Goal: Information Seeking & Learning: Learn about a topic

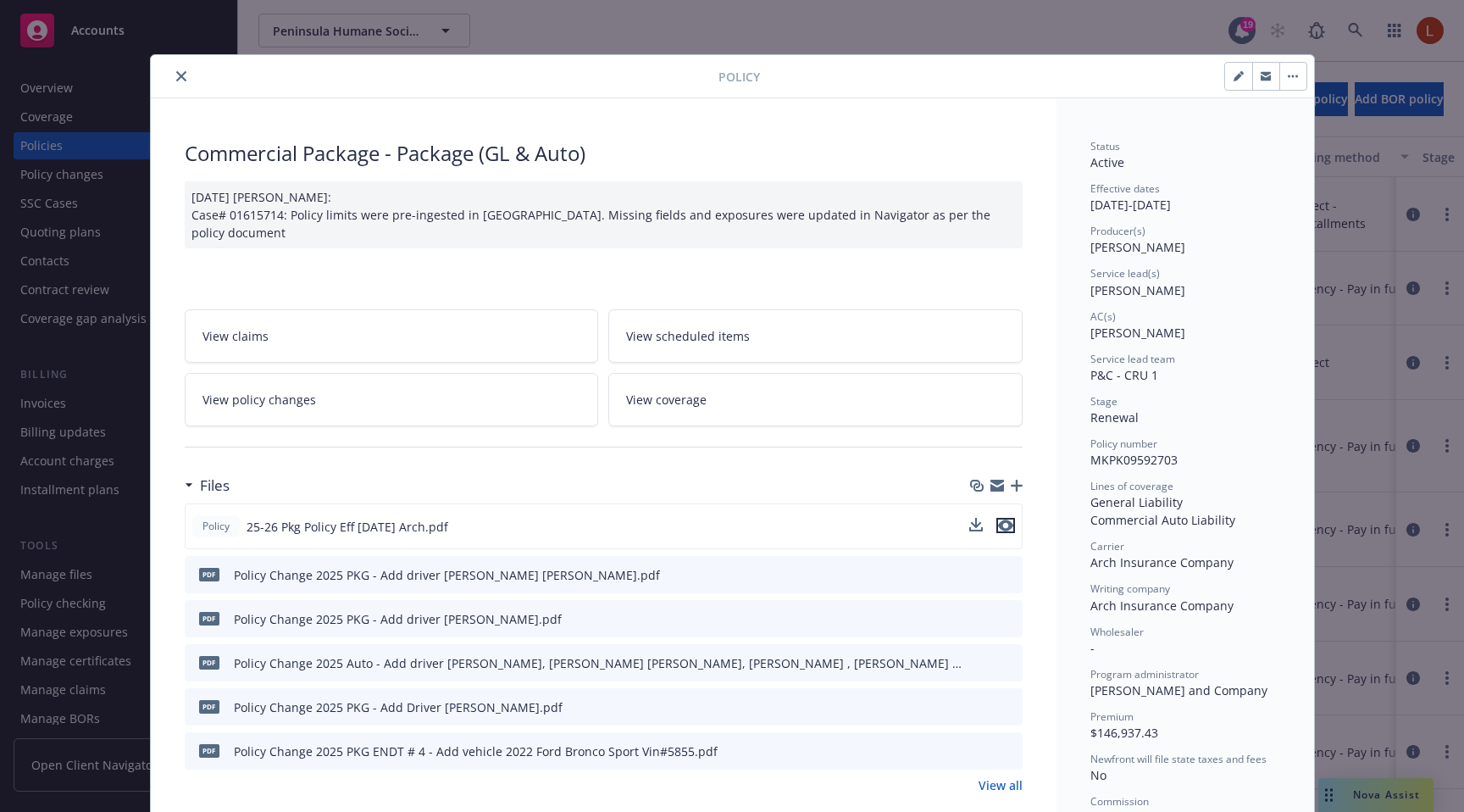
click at [999, 520] on icon "preview file" at bounding box center [1006, 525] width 15 height 12
click at [737, 393] on link "View coverage" at bounding box center [816, 400] width 414 height 53
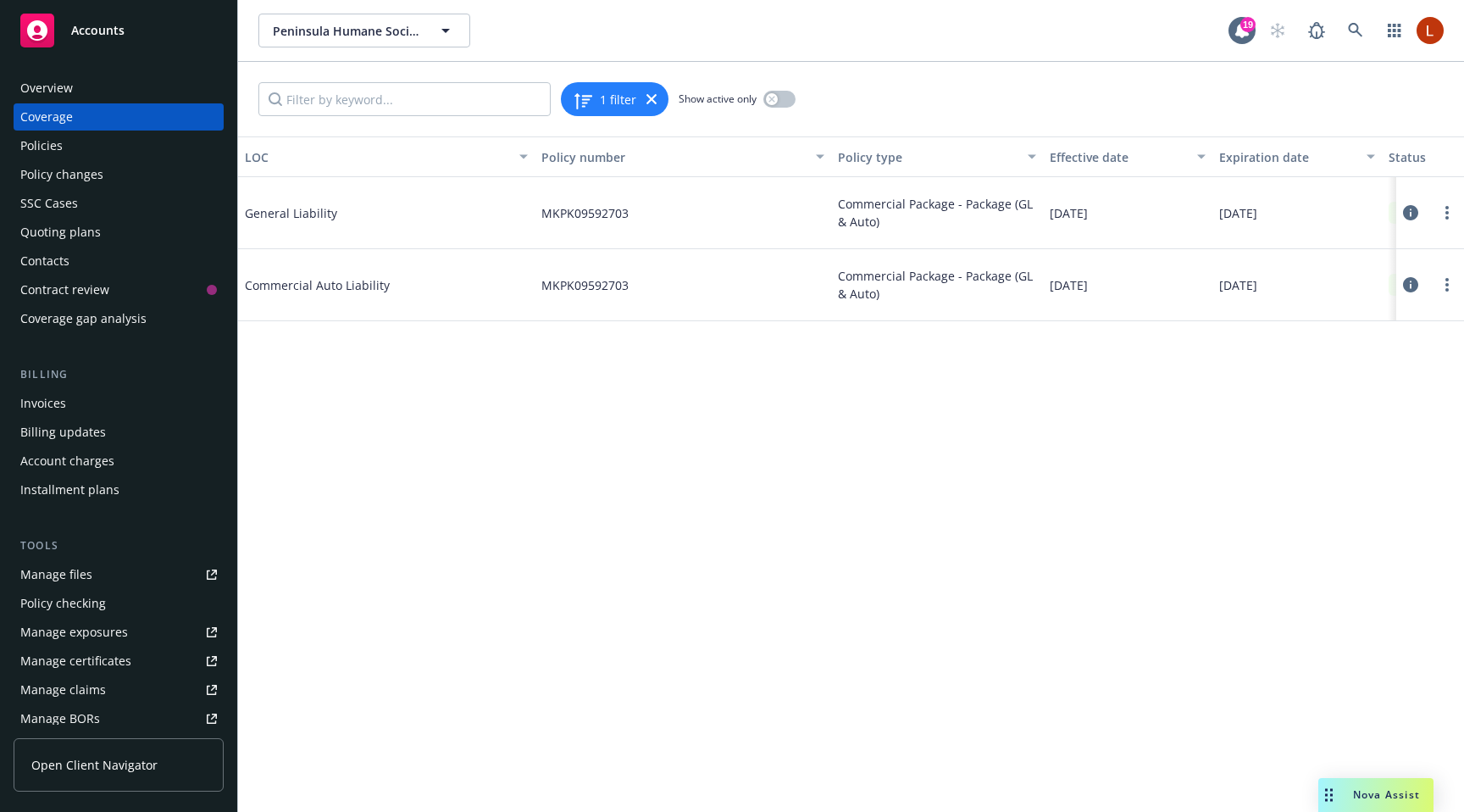
click at [1413, 211] on icon at bounding box center [1411, 212] width 15 height 15
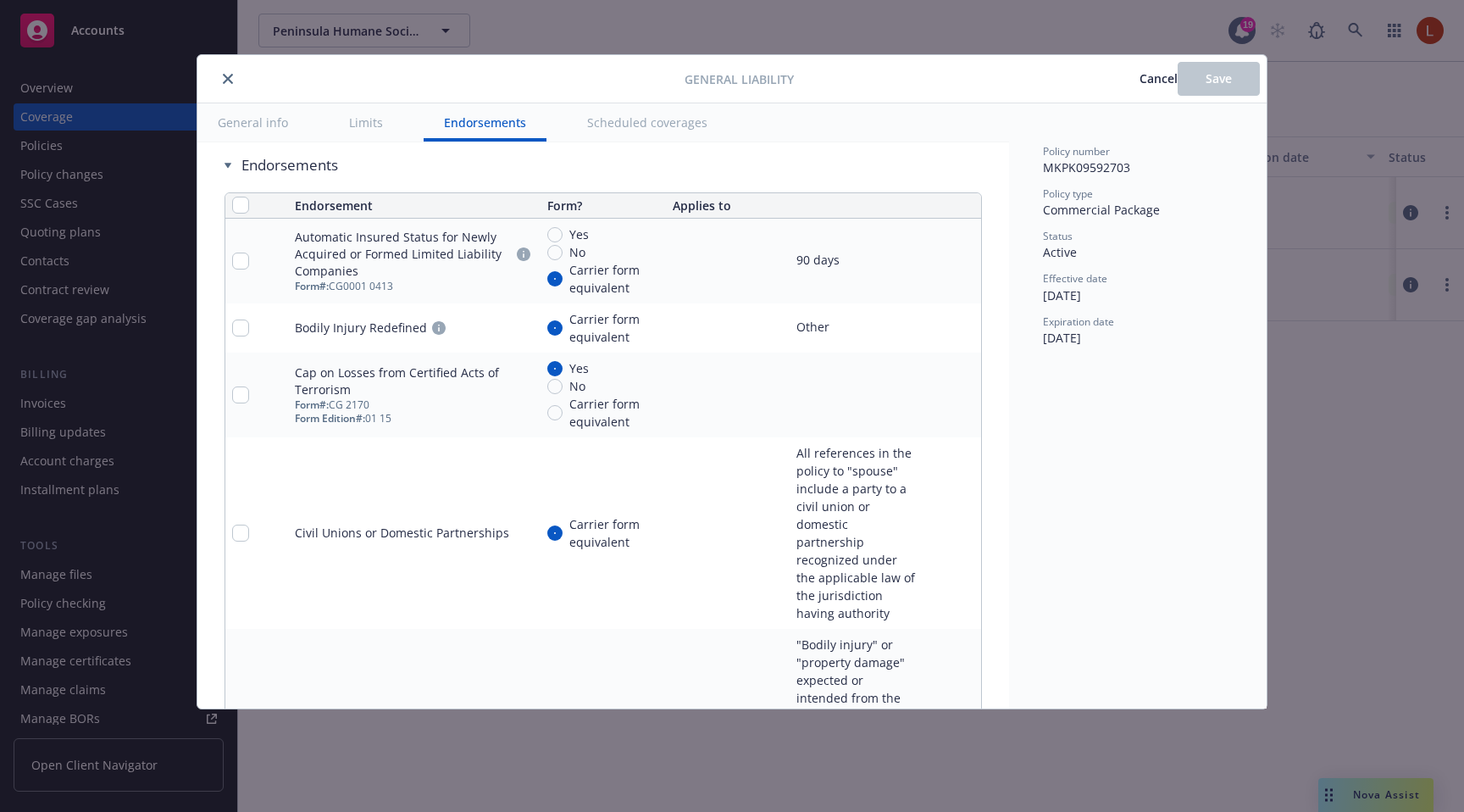
scroll to position [1962, 0]
